Goal: Transaction & Acquisition: Obtain resource

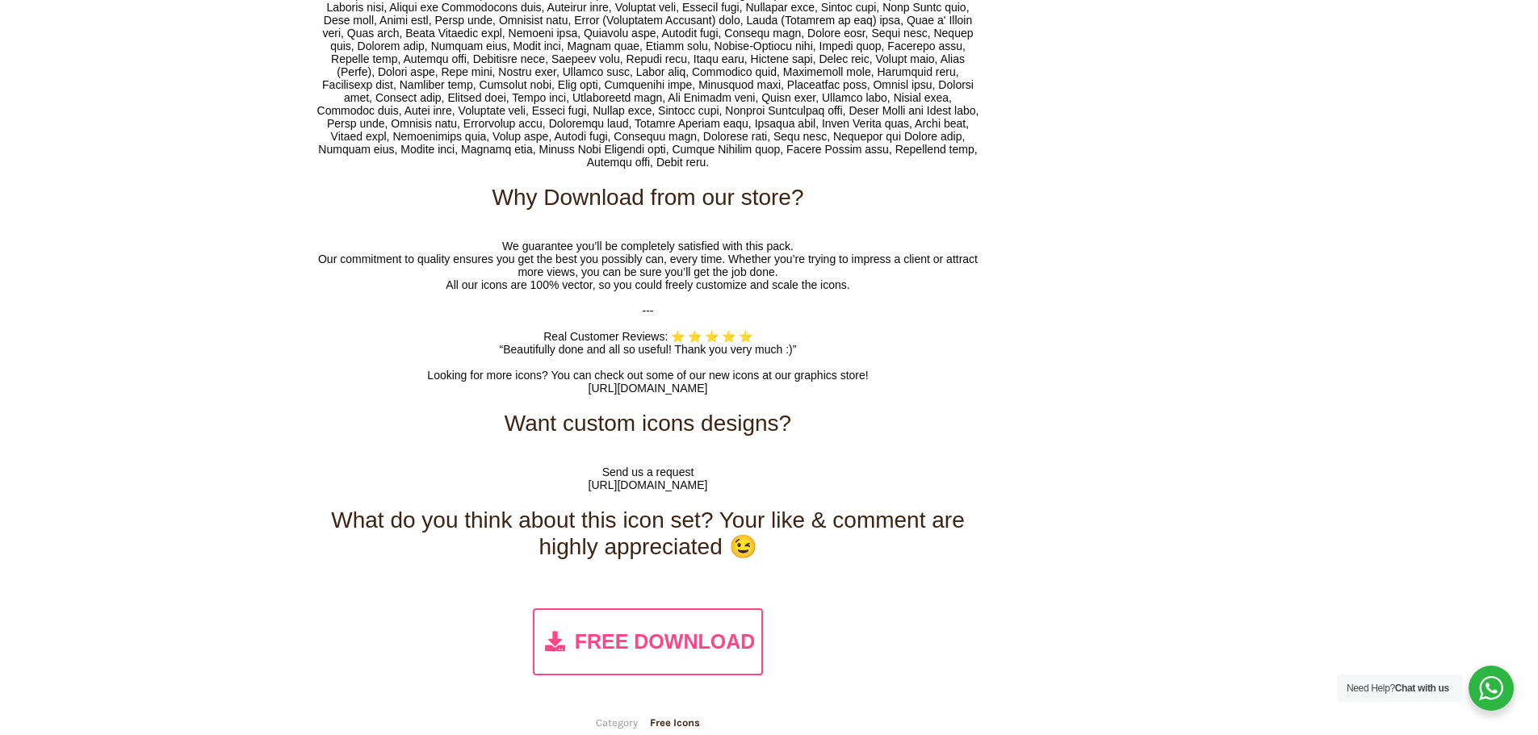
scroll to position [9300, 0]
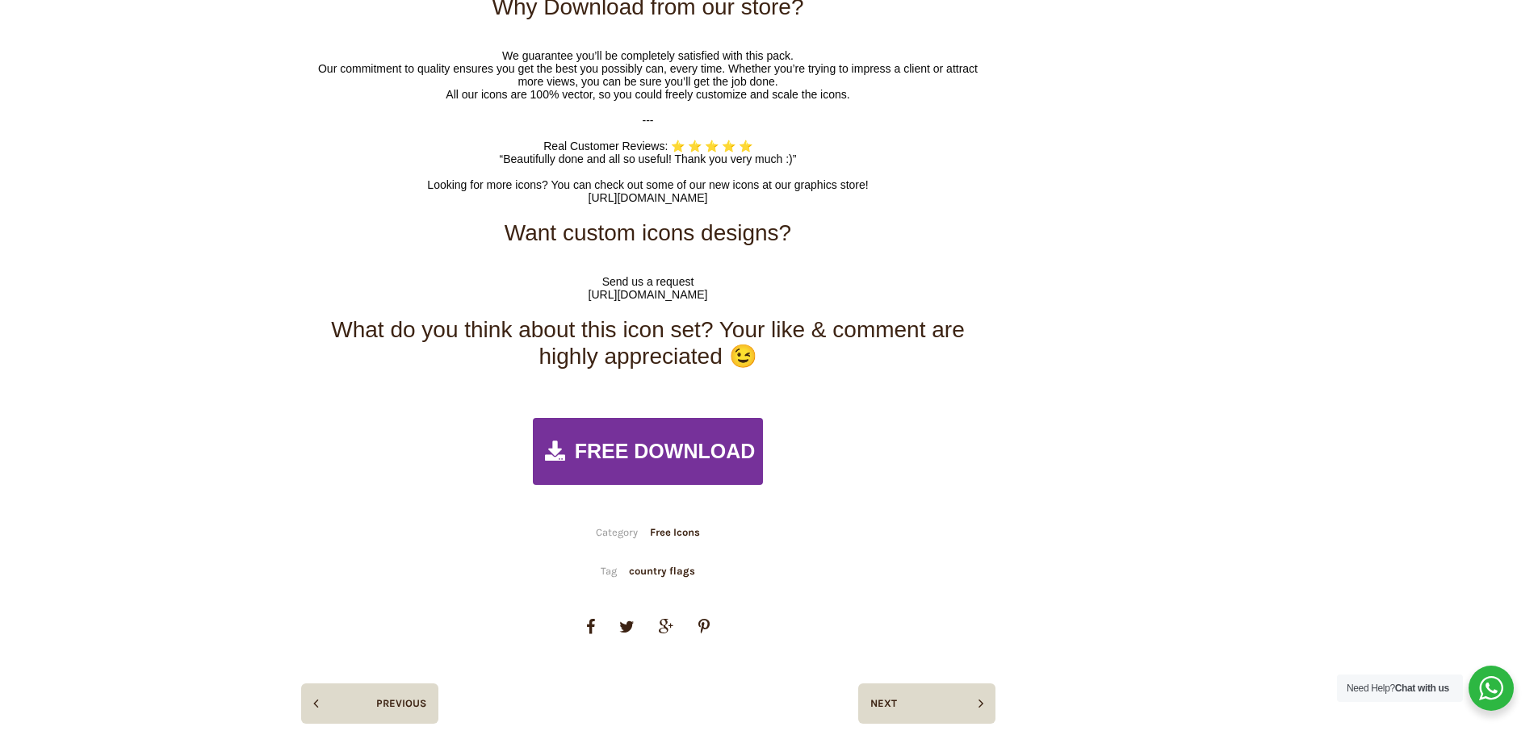
click at [629, 456] on div "FREE DOWNLOAD" at bounding box center [648, 451] width 231 height 67
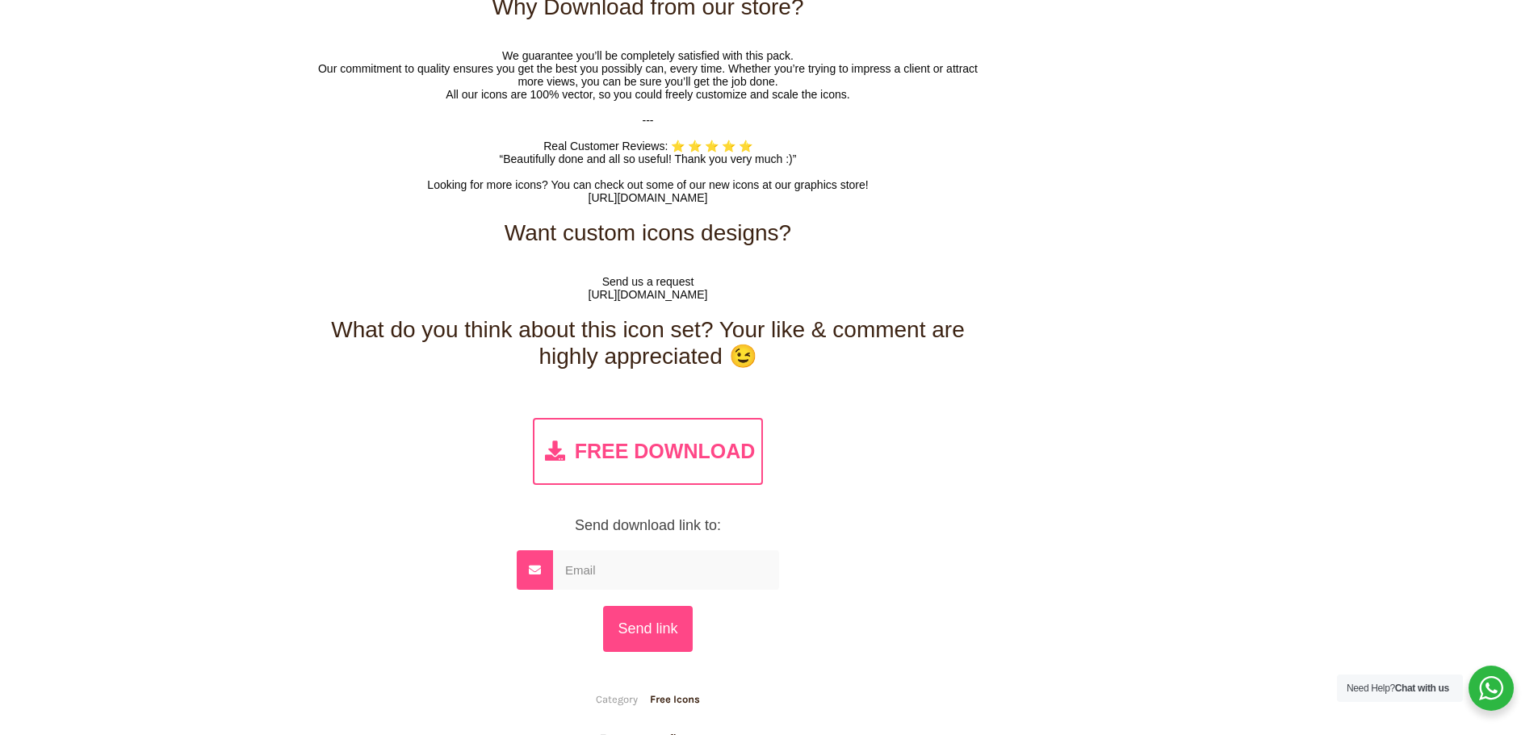
click at [615, 568] on input "email" at bounding box center [666, 570] width 226 height 40
type input "[EMAIL_ADDRESS][PERSON_NAME][DOMAIN_NAME]"
click at [656, 630] on input "Send link" at bounding box center [647, 629] width 89 height 46
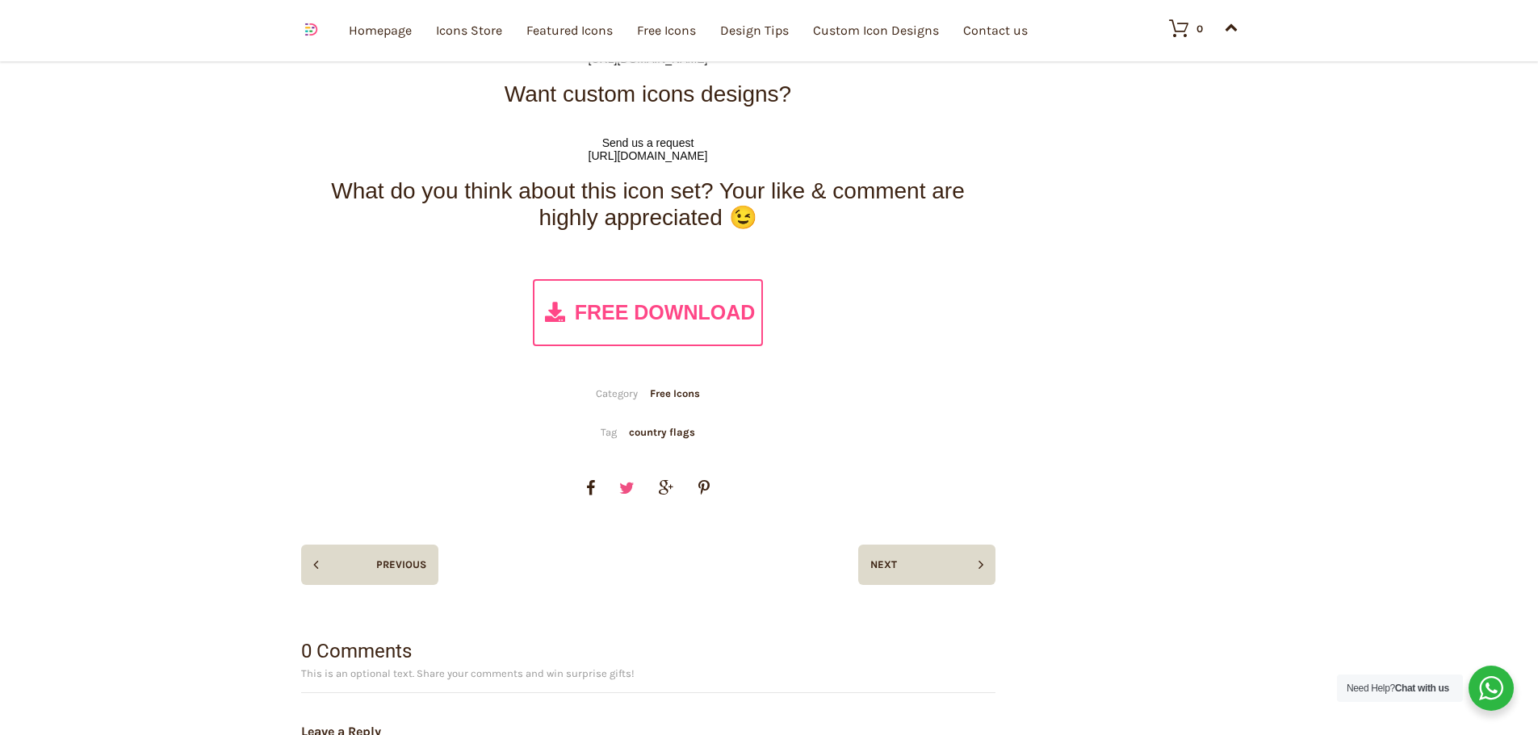
scroll to position [9444, 0]
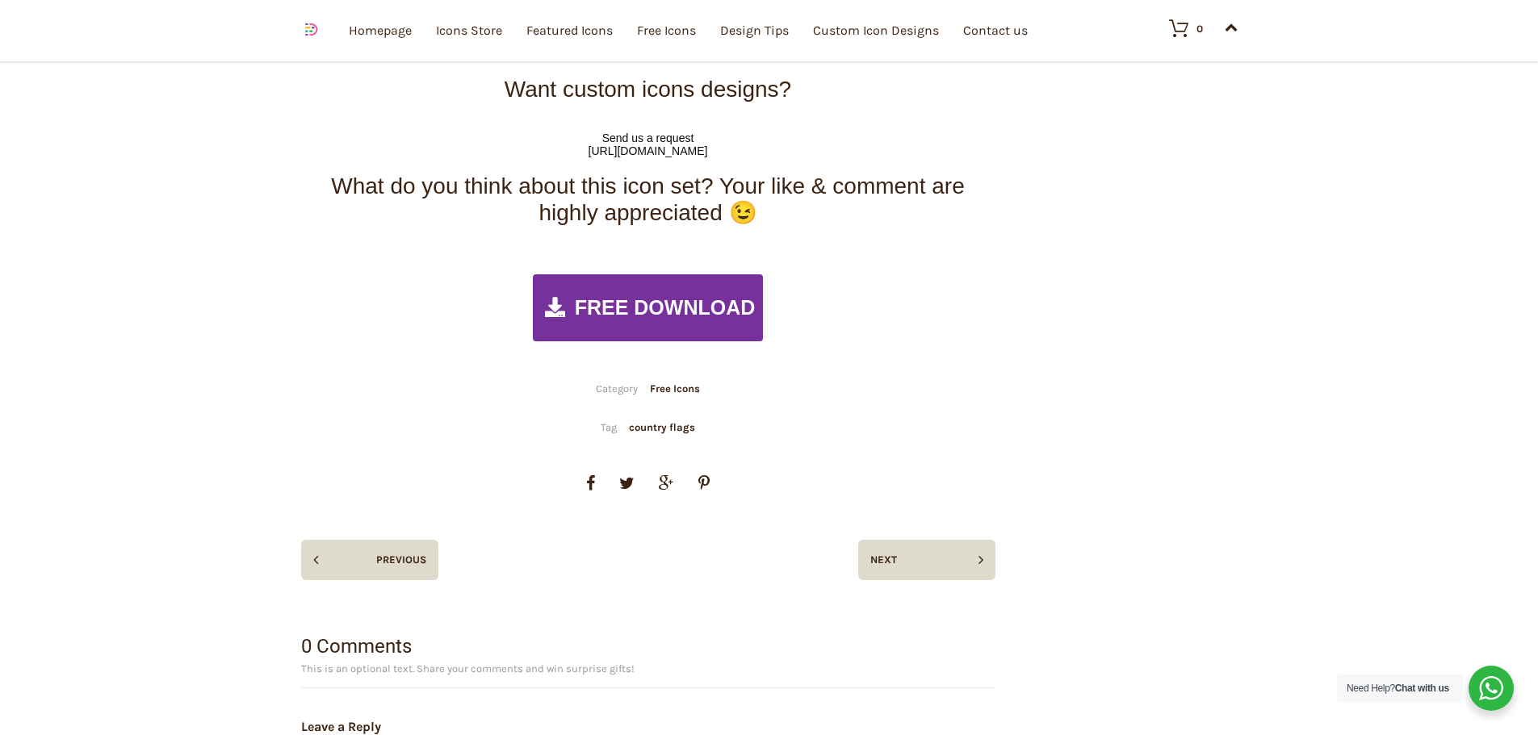
click at [662, 309] on span "FREE DOWNLOAD" at bounding box center [665, 307] width 181 height 23
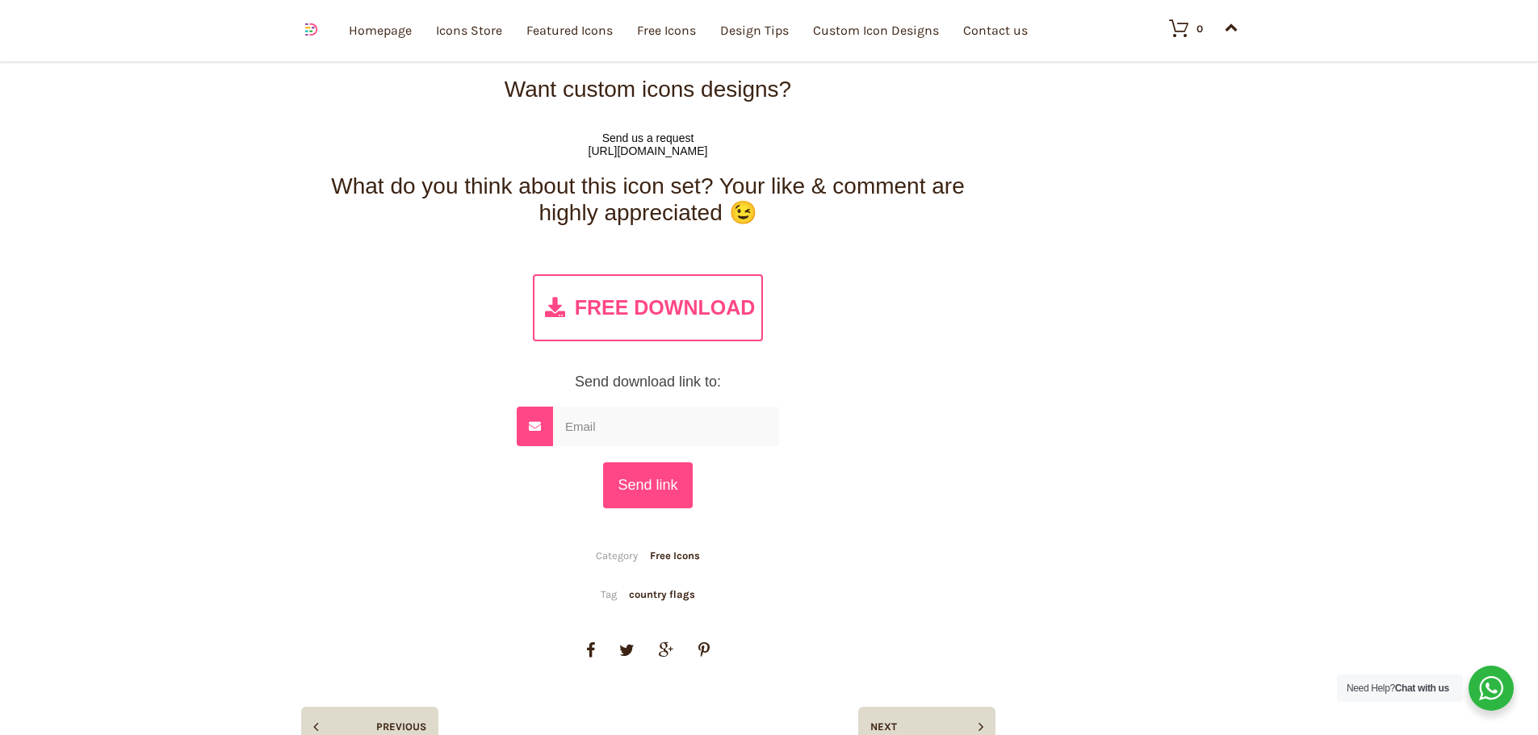
click at [617, 414] on input "email" at bounding box center [666, 427] width 226 height 40
type input "[EMAIL_ADDRESS][PERSON_NAME][DOMAIN_NAME]"
click at [603, 462] on input "Send link" at bounding box center [647, 485] width 89 height 46
